Goal: Entertainment & Leisure: Consume media (video, audio)

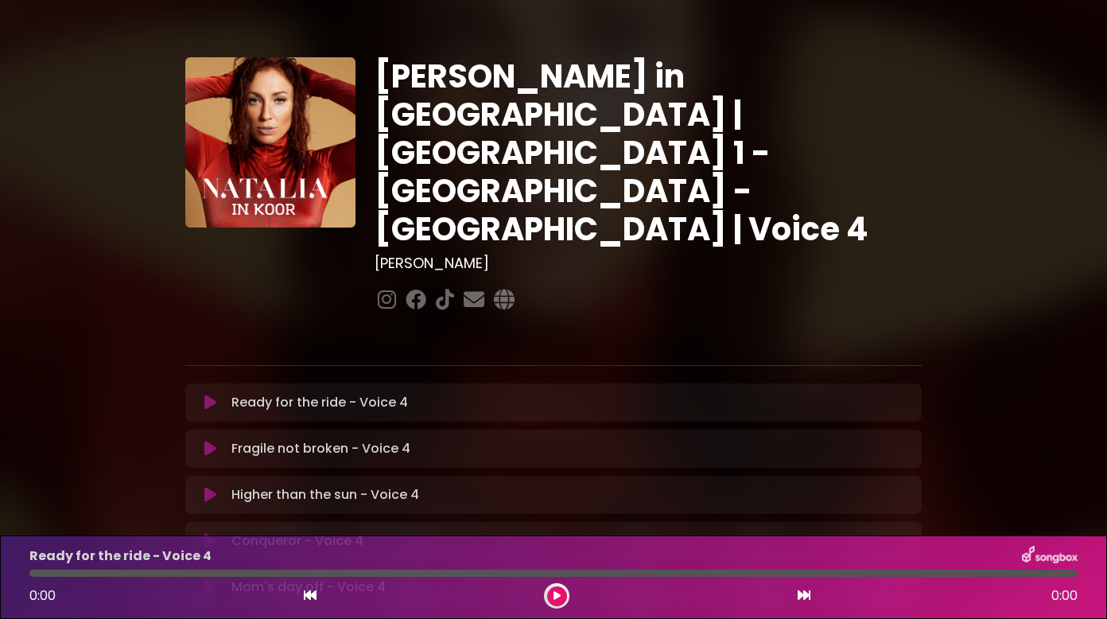
click at [216, 394] on icon at bounding box center [210, 402] width 12 height 16
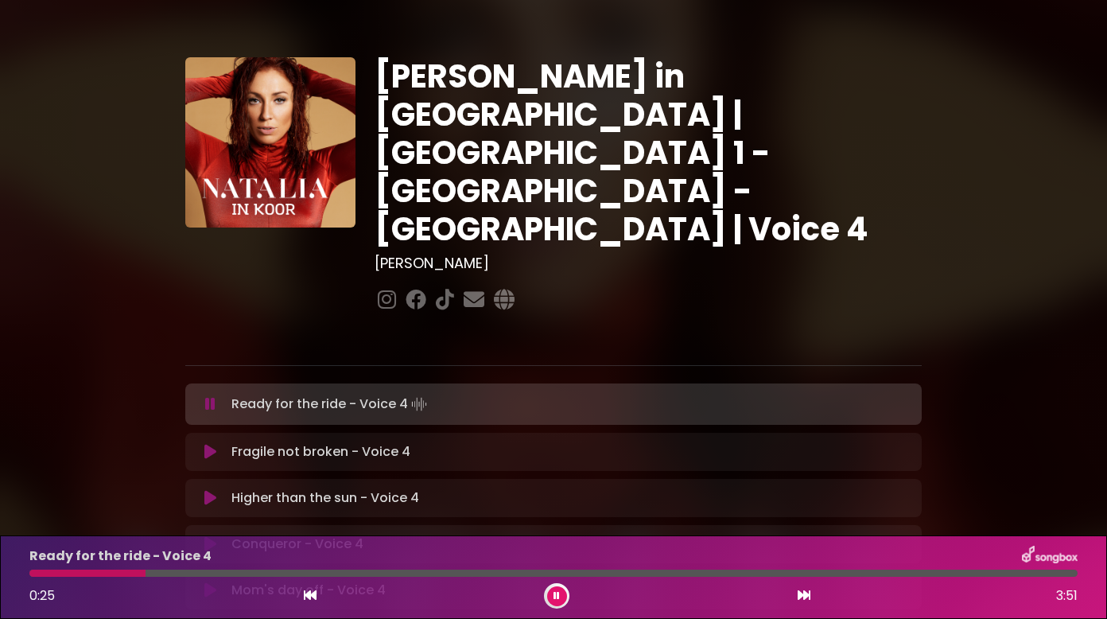
click at [219, 396] on button at bounding box center [210, 404] width 30 height 16
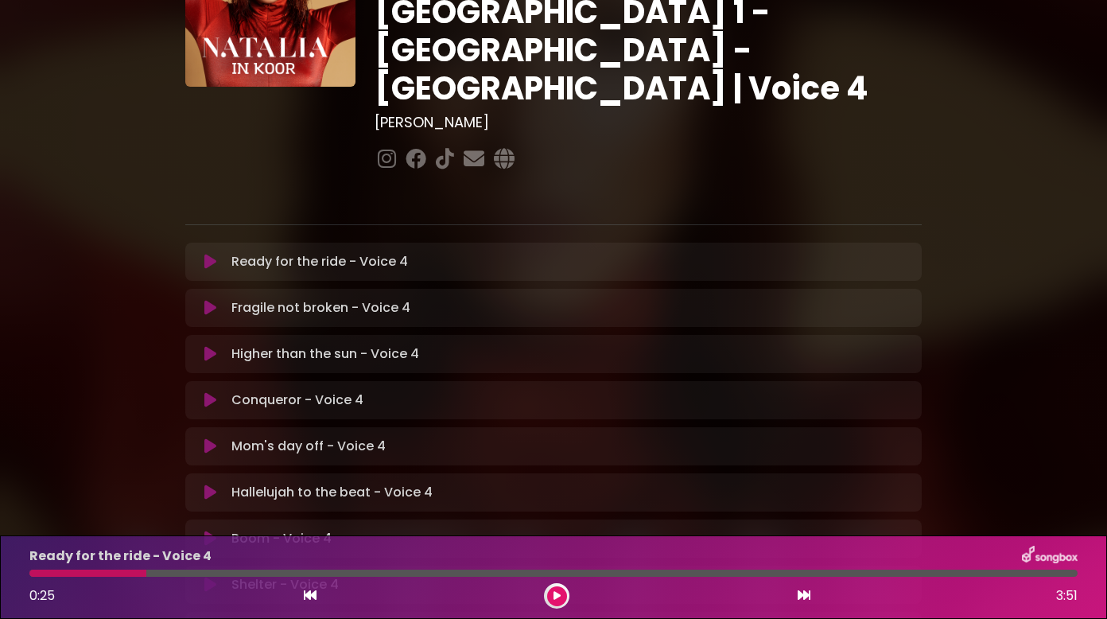
scroll to position [239, 0]
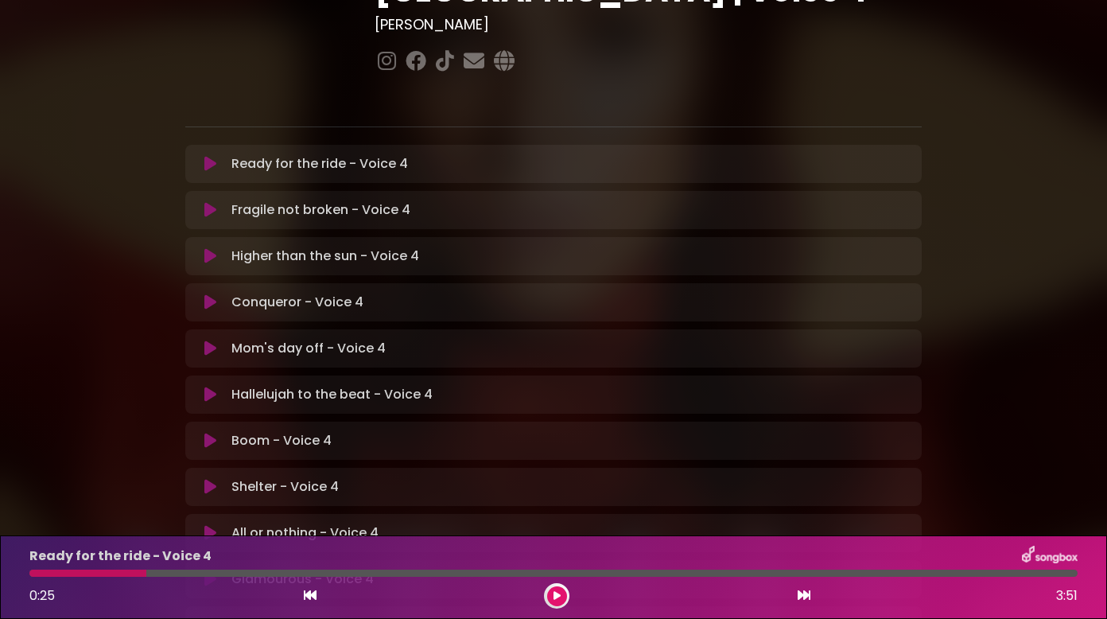
click at [213, 386] on icon at bounding box center [210, 394] width 12 height 16
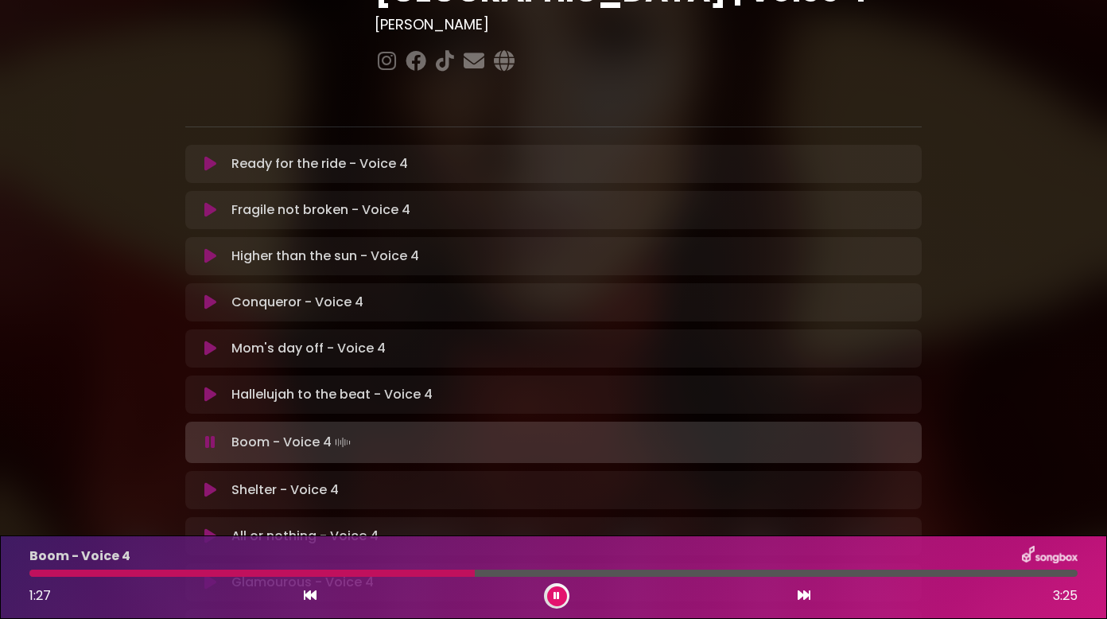
drag, startPoint x: 222, startPoint y: 301, endPoint x: 231, endPoint y: 301, distance: 8.7
click at [222, 386] on button at bounding box center [210, 394] width 30 height 16
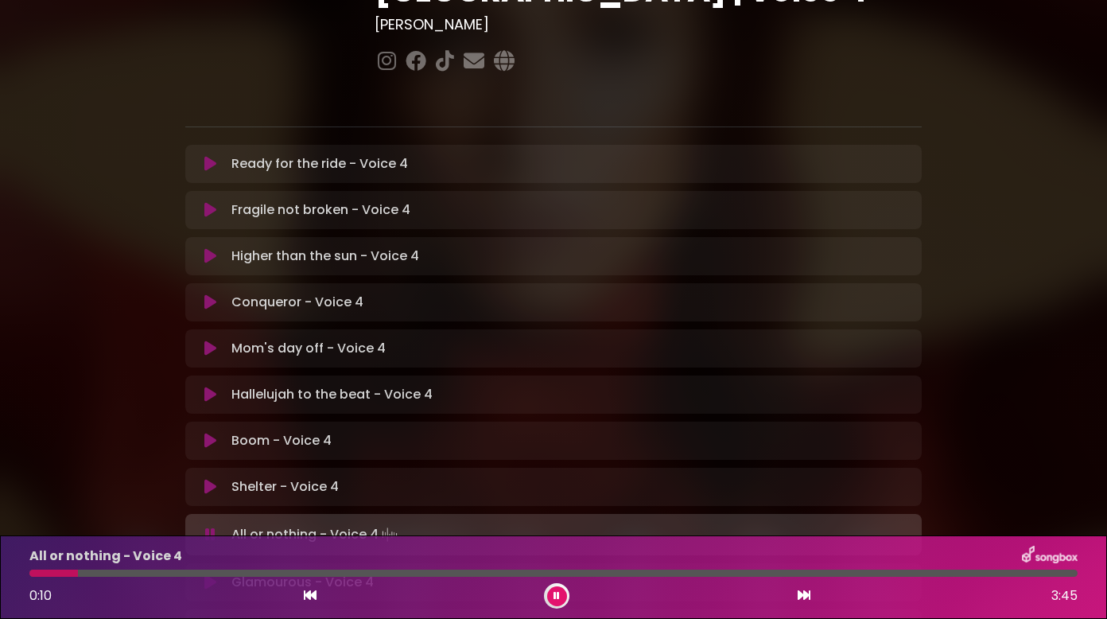
click at [557, 593] on icon at bounding box center [557, 596] width 6 height 10
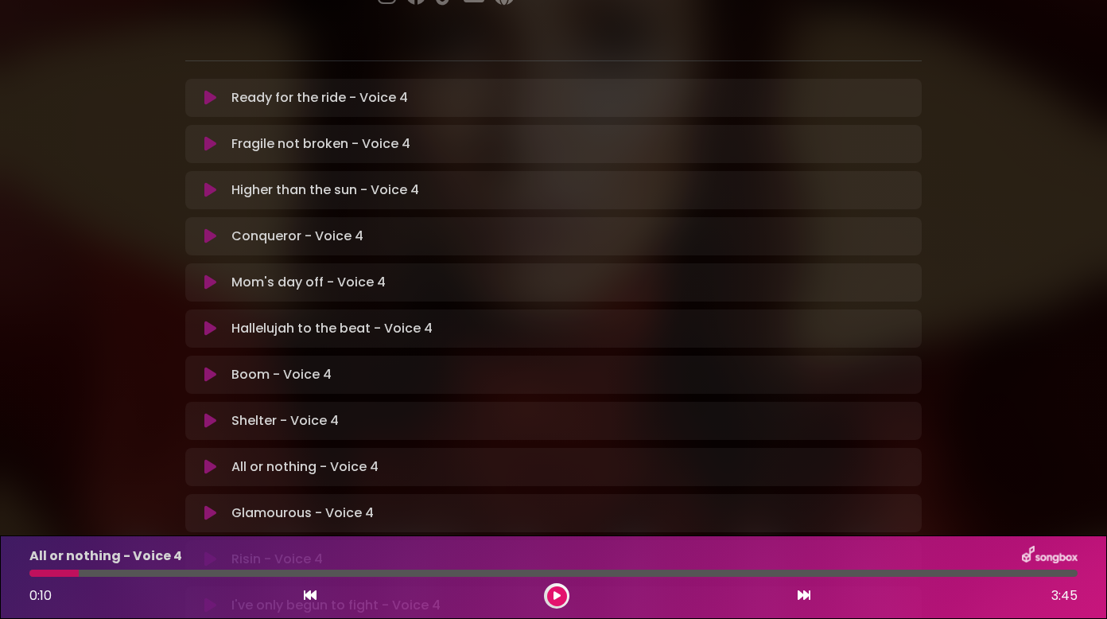
scroll to position [398, 0]
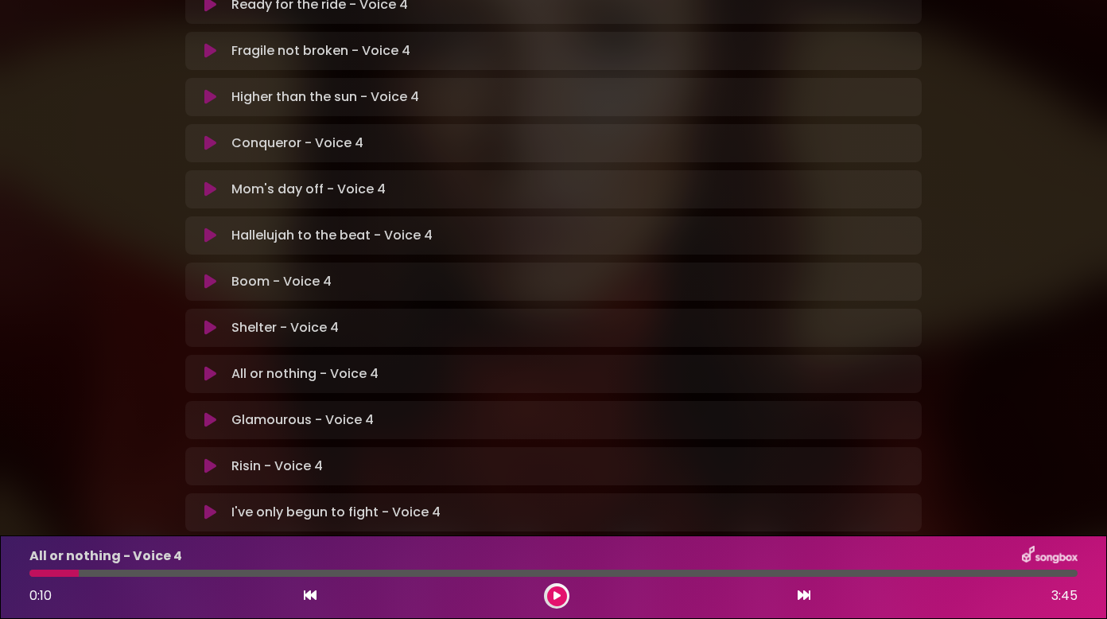
click at [277, 364] on p "All or nothing - Voice 4 Loading Track..." at bounding box center [304, 373] width 147 height 19
click at [204, 366] on icon at bounding box center [210, 374] width 12 height 16
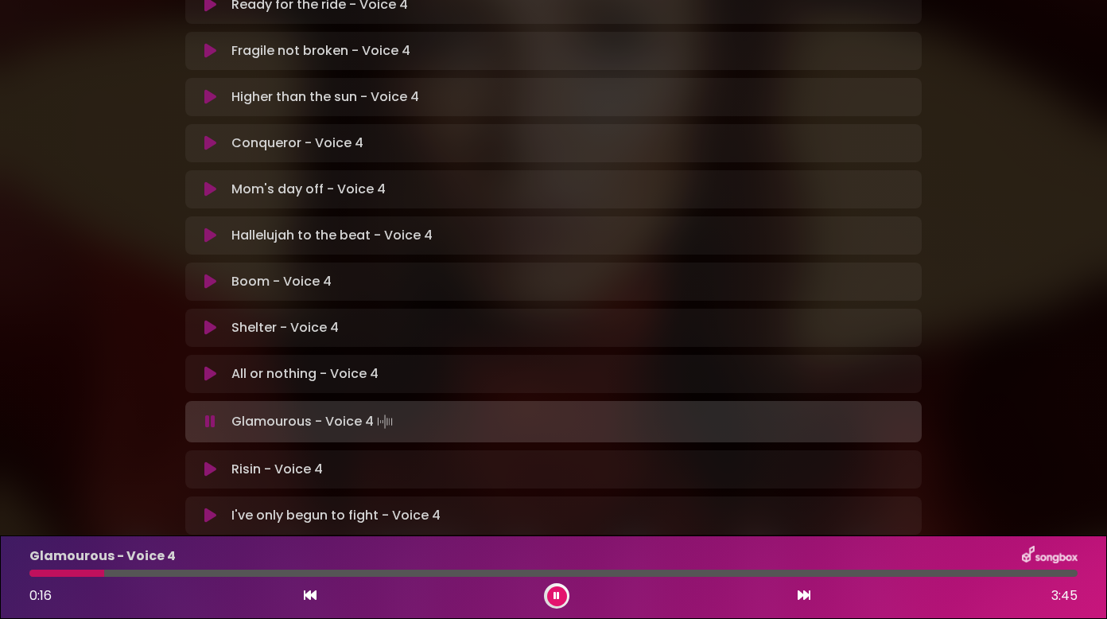
click at [558, 585] on div at bounding box center [556, 595] width 25 height 25
click at [562, 590] on button at bounding box center [557, 596] width 20 height 20
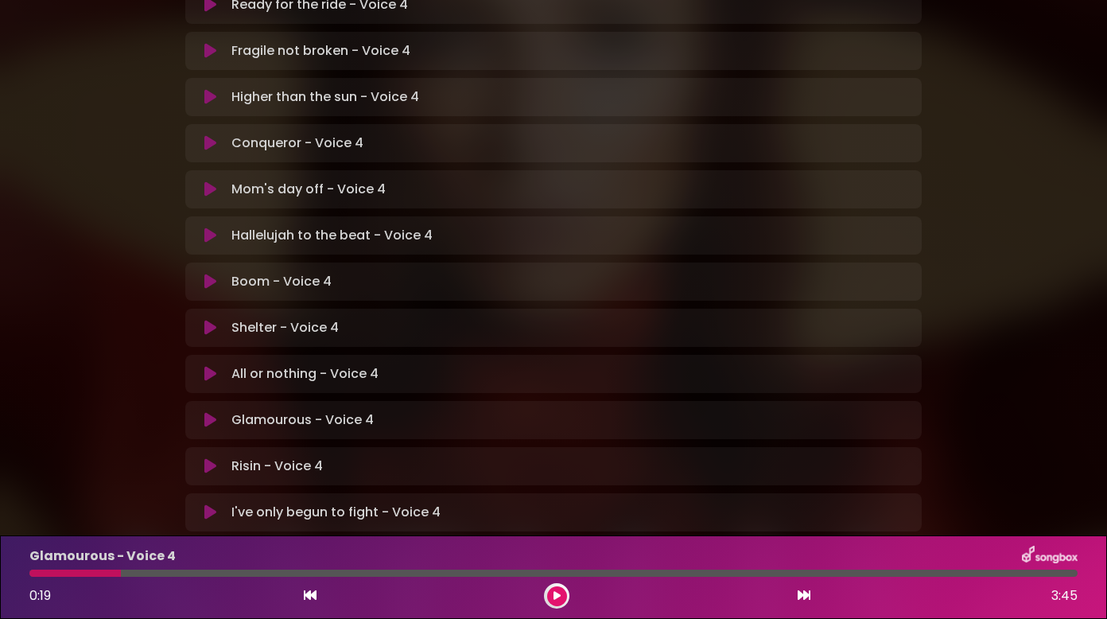
click at [207, 412] on icon at bounding box center [210, 420] width 12 height 16
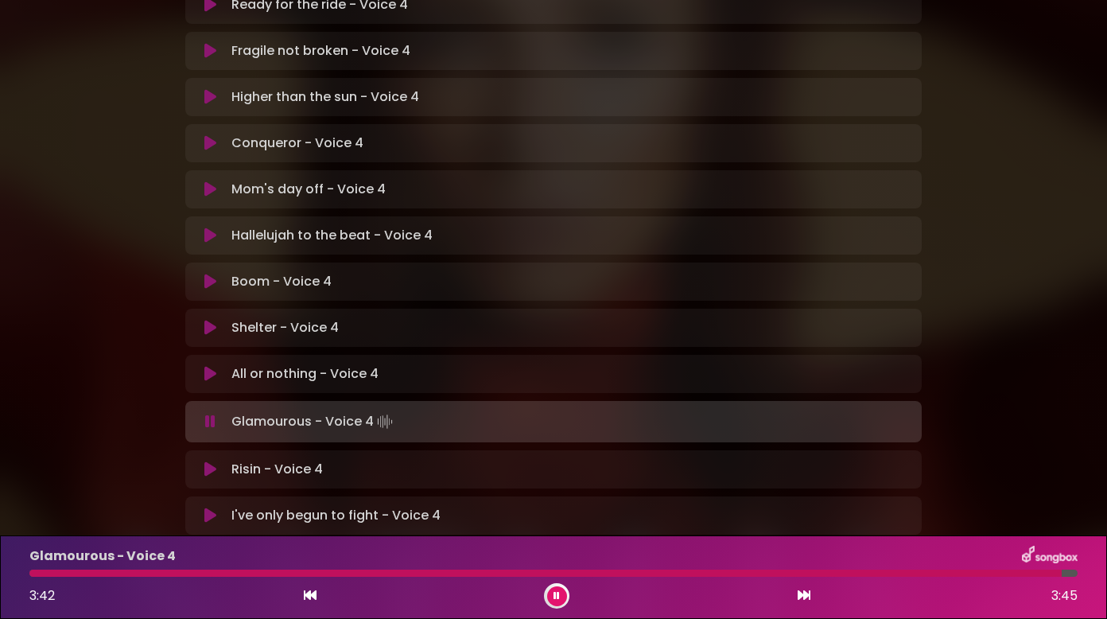
click at [210, 414] on icon at bounding box center [210, 422] width 10 height 16
